Goal: Task Accomplishment & Management: Use online tool/utility

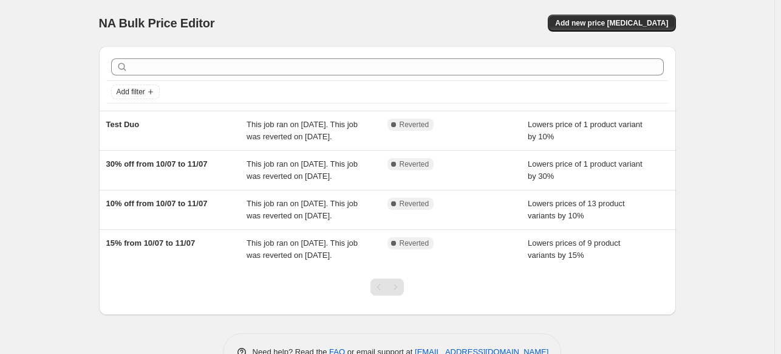
click at [57, 235] on div "NA Bulk Price Editor. This page is ready NA Bulk Price Editor Add new price [ME…" at bounding box center [387, 194] width 775 height 389
click at [608, 22] on span "Add new price [MEDICAL_DATA]" at bounding box center [611, 23] width 113 height 10
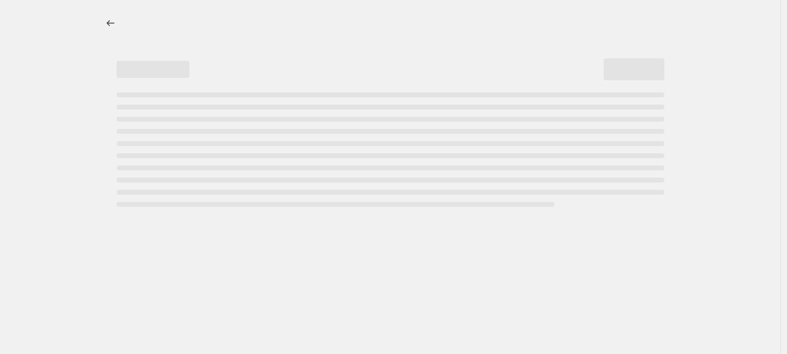
select select "percentage"
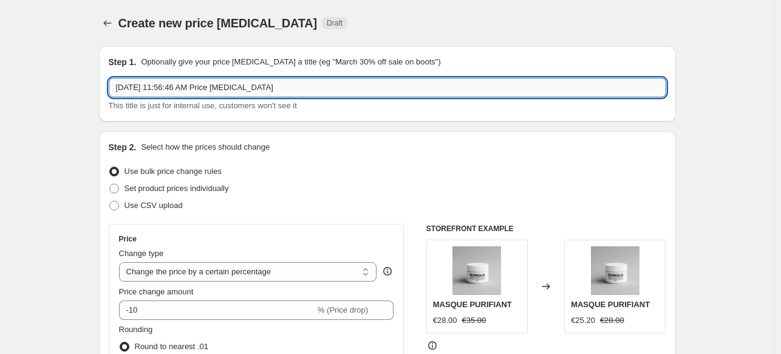
click at [301, 89] on input "[DATE] 11:56:46 AM Price [MEDICAL_DATA]" at bounding box center [388, 87] width 558 height 19
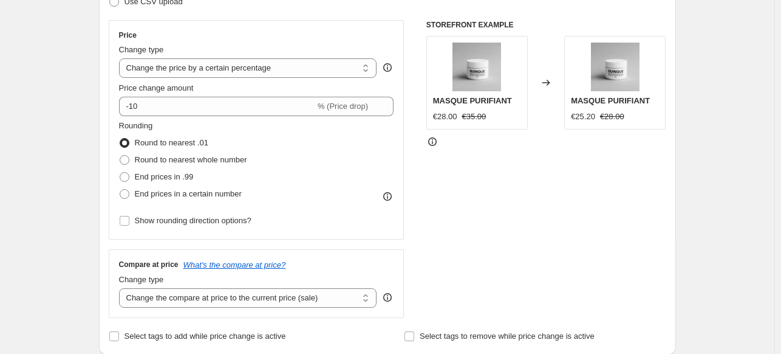
scroll to position [204, 0]
type input "Rebajas verano"
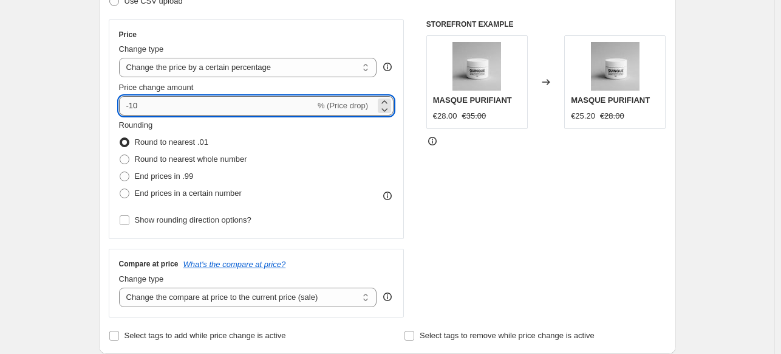
click at [133, 106] on input "-10" at bounding box center [217, 105] width 196 height 19
type input "-20"
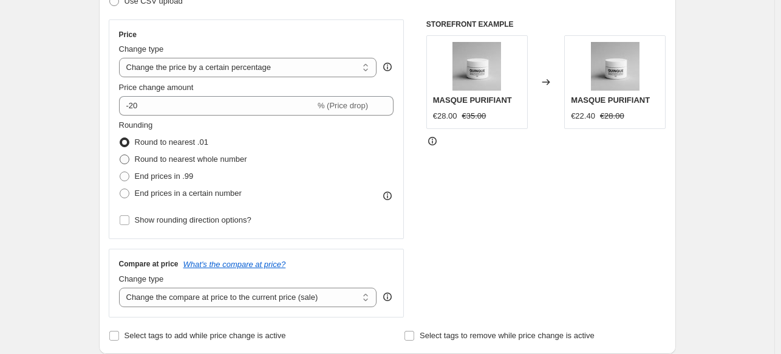
click at [151, 156] on span "Round to nearest whole number" at bounding box center [191, 158] width 112 height 9
click at [120, 155] on input "Round to nearest whole number" at bounding box center [120, 154] width 1 height 1
radio input "true"
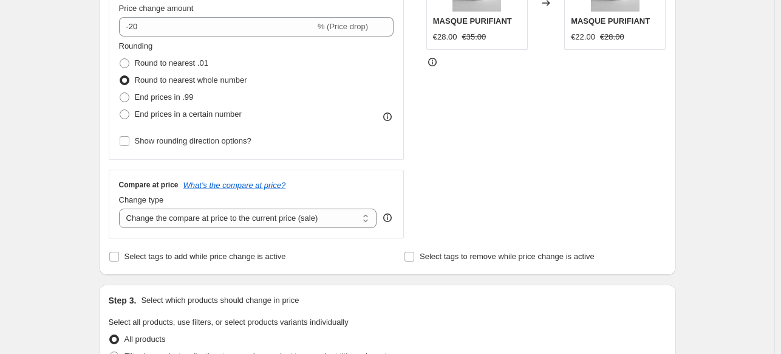
scroll to position [284, 0]
click at [230, 213] on select "Change the compare at price to the current price (sale) Change the compare at p…" at bounding box center [248, 216] width 258 height 19
select select "no_change"
click at [122, 207] on select "Change the compare at price to the current price (sale) Change the compare at p…" at bounding box center [248, 216] width 258 height 19
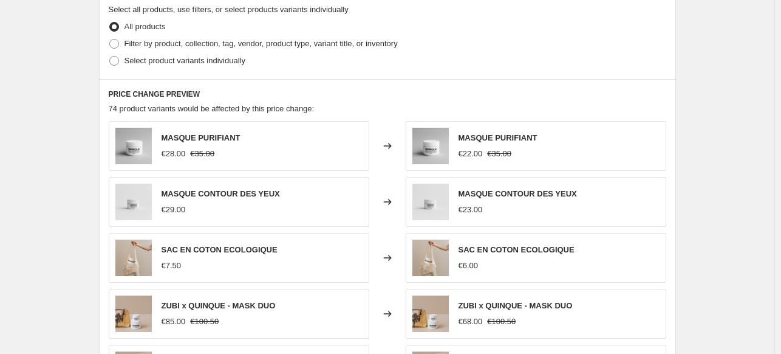
scroll to position [597, 0]
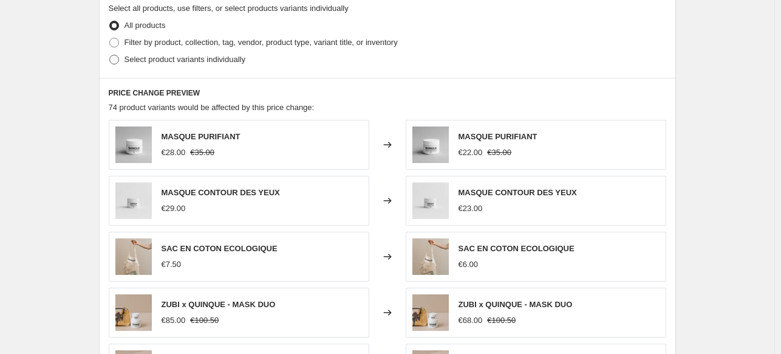
click at [157, 59] on span "Select product variants individually" at bounding box center [185, 59] width 121 height 9
click at [110, 55] on input "Select product variants individually" at bounding box center [109, 55] width 1 height 1
radio input "true"
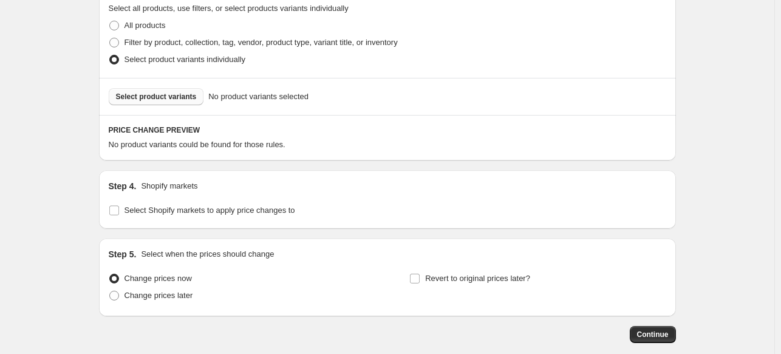
click at [163, 91] on button "Select product variants" at bounding box center [156, 96] width 95 height 17
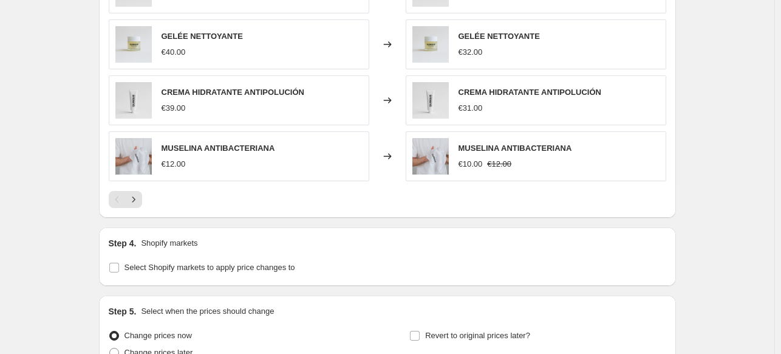
scroll to position [965, 0]
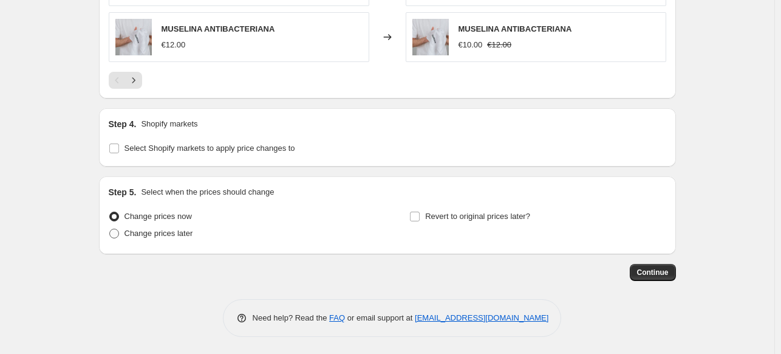
click at [150, 230] on span "Change prices later" at bounding box center [159, 232] width 69 height 9
click at [110, 229] on input "Change prices later" at bounding box center [109, 228] width 1 height 1
radio input "true"
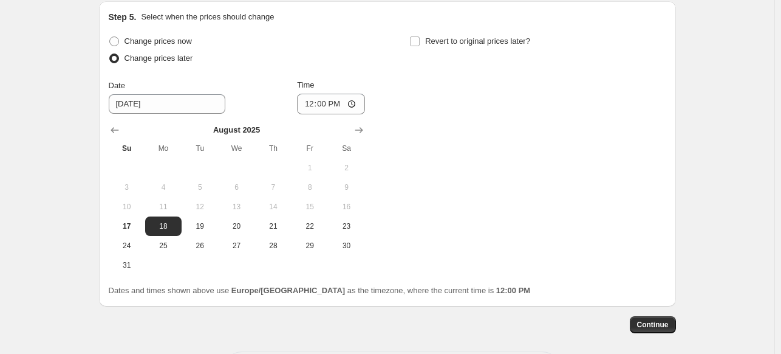
scroll to position [1142, 0]
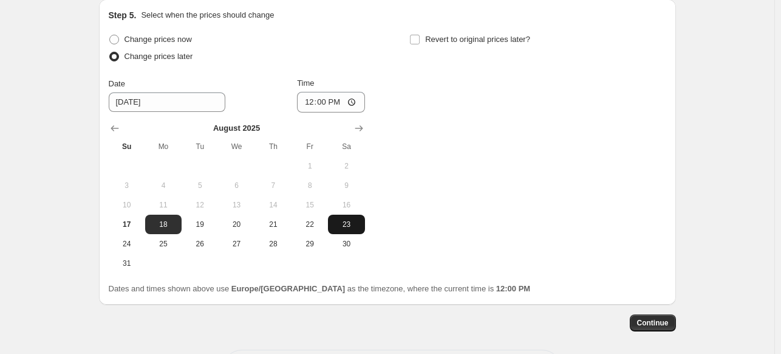
click at [352, 214] on button "23" at bounding box center [346, 223] width 36 height 19
type input "[DATE]"
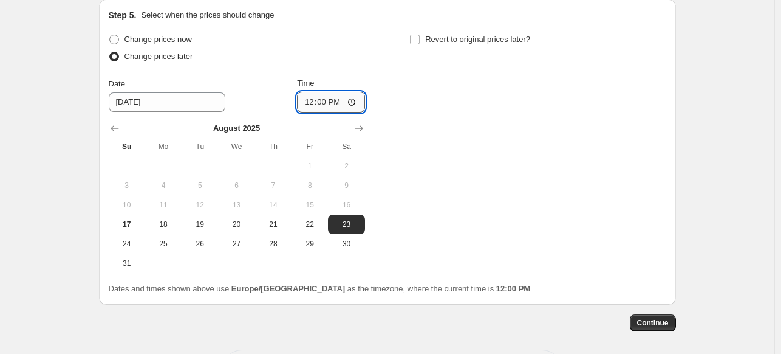
click at [309, 99] on input "12:00" at bounding box center [331, 102] width 68 height 21
type input "23:00"
click at [650, 323] on span "Continue" at bounding box center [653, 323] width 32 height 10
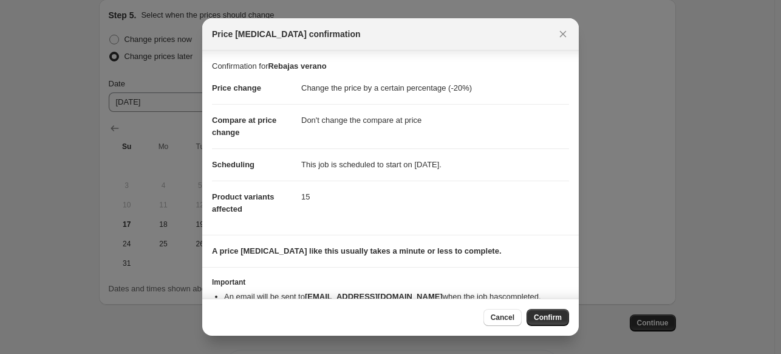
scroll to position [30, 0]
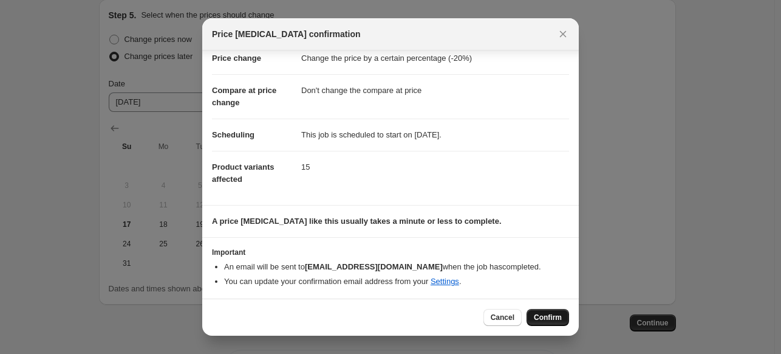
click at [538, 315] on span "Confirm" at bounding box center [548, 317] width 28 height 10
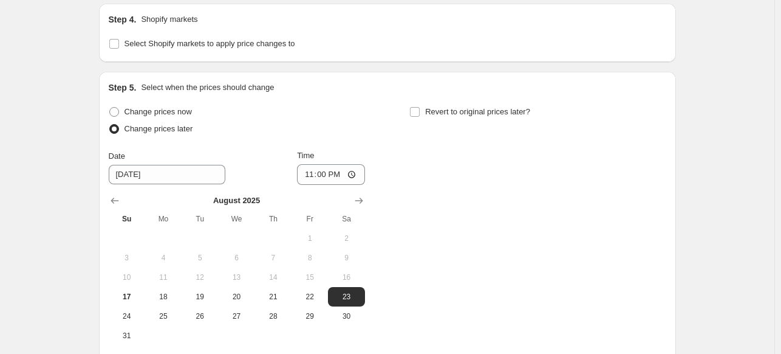
scroll to position [1148, 0]
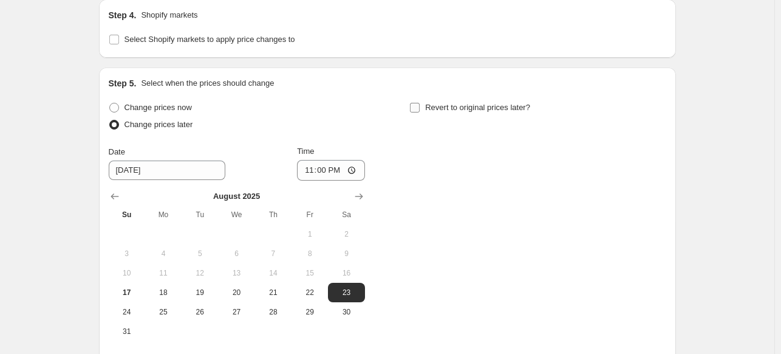
click at [416, 108] on input "Revert to original prices later?" at bounding box center [415, 108] width 10 height 10
checkbox input "true"
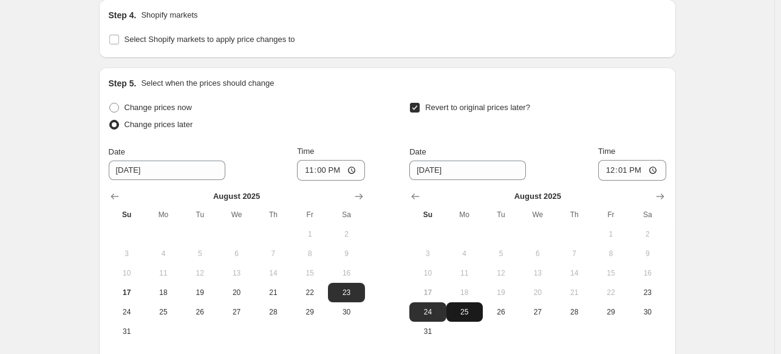
click at [459, 315] on button "25" at bounding box center [465, 311] width 36 height 19
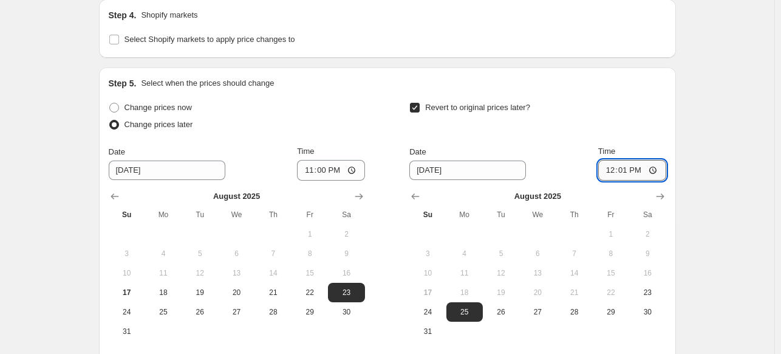
click at [615, 168] on input "12:01" at bounding box center [632, 170] width 68 height 21
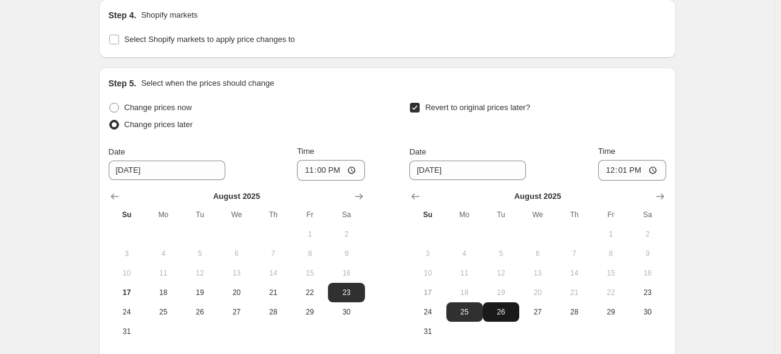
click at [507, 314] on span "26" at bounding box center [501, 312] width 27 height 10
type input "[DATE]"
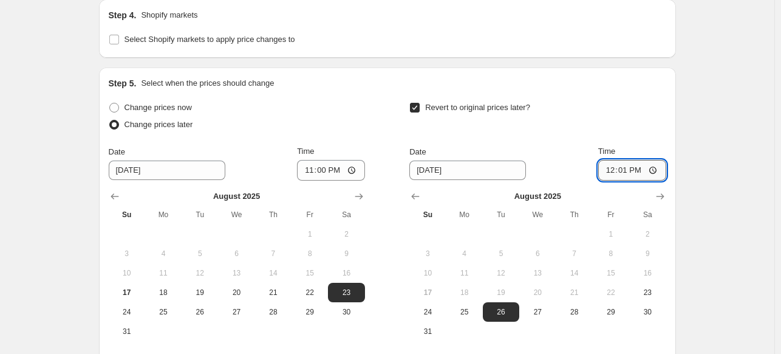
click at [624, 170] on input "12:01" at bounding box center [632, 170] width 68 height 21
click at [642, 165] on input "13:00" at bounding box center [632, 170] width 68 height 21
type input "01:00"
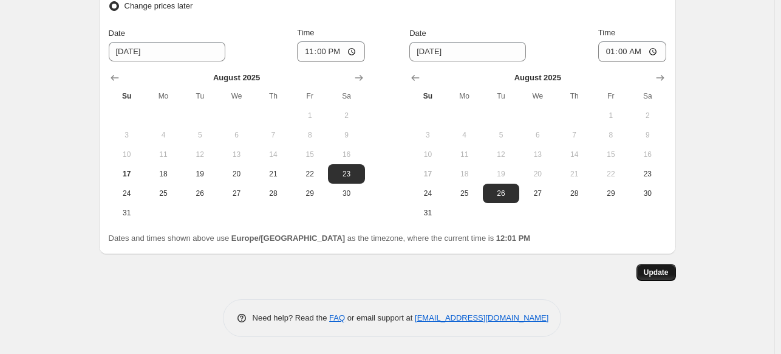
click at [653, 270] on span "Update" at bounding box center [656, 272] width 25 height 10
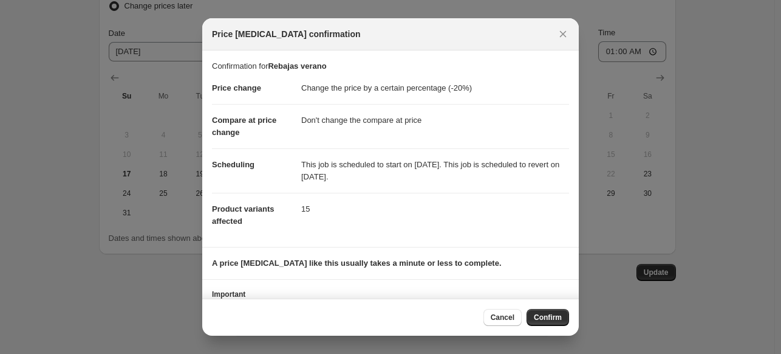
scroll to position [42, 0]
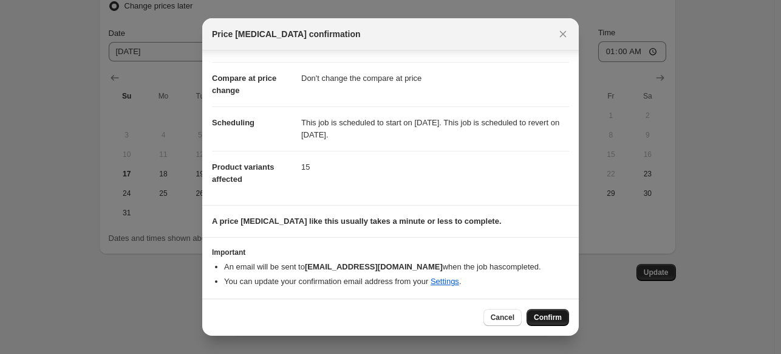
click at [553, 314] on span "Confirm" at bounding box center [548, 317] width 28 height 10
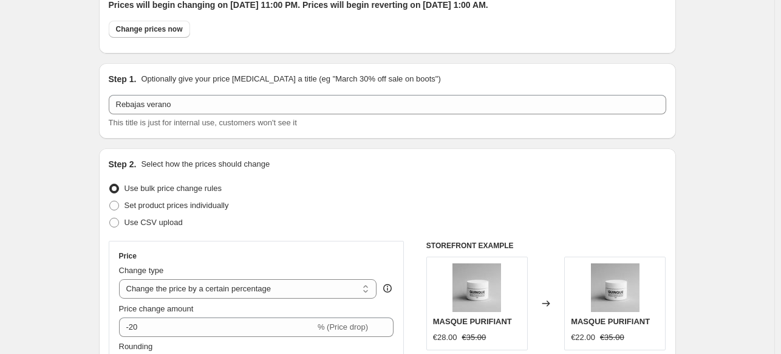
scroll to position [0, 0]
